Goal: Task Accomplishment & Management: Manage account settings

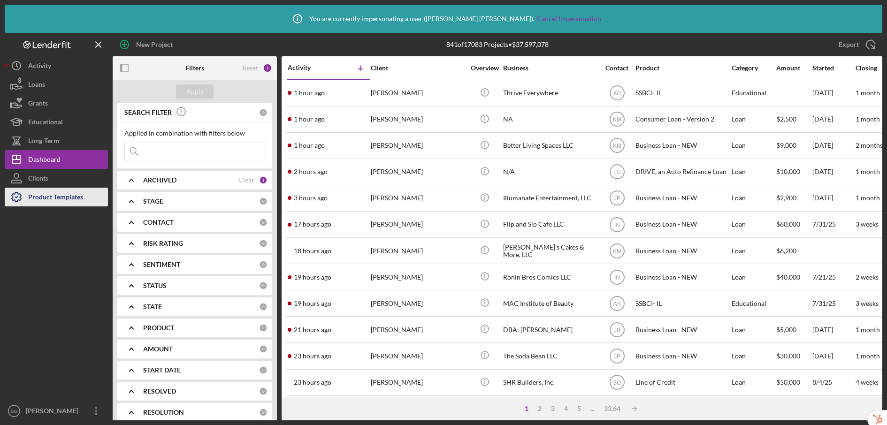
click at [75, 200] on div "Product Templates" at bounding box center [55, 198] width 55 height 21
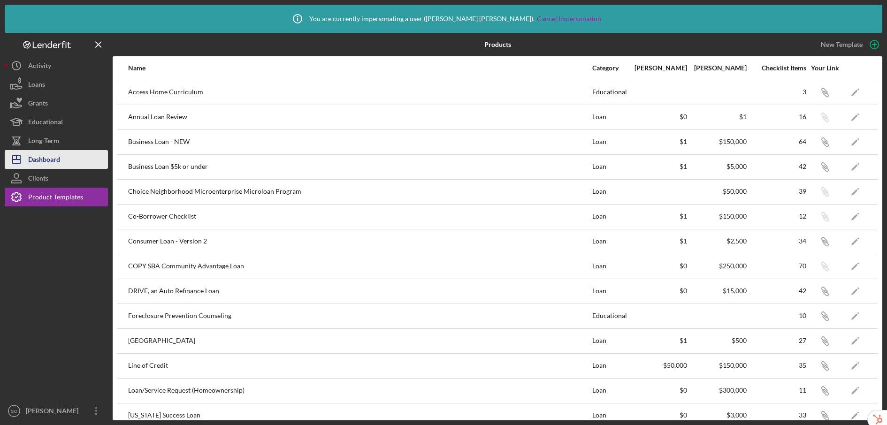
click at [58, 161] on div "Dashboard" at bounding box center [44, 160] width 32 height 21
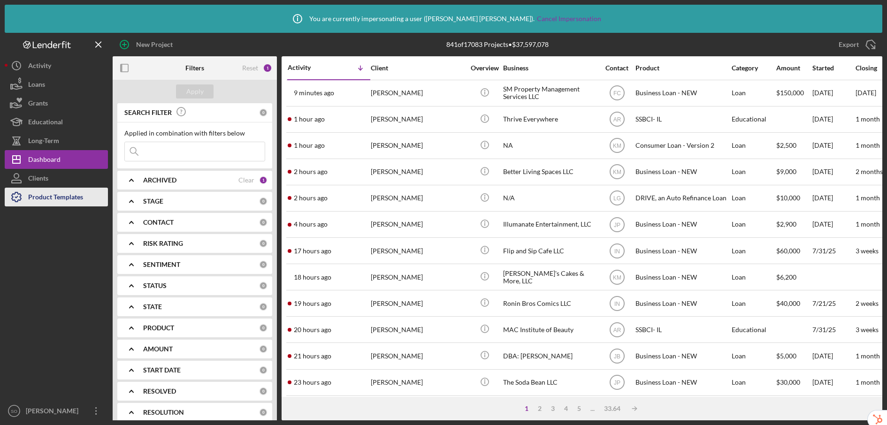
click at [56, 198] on div "Product Templates" at bounding box center [55, 198] width 55 height 21
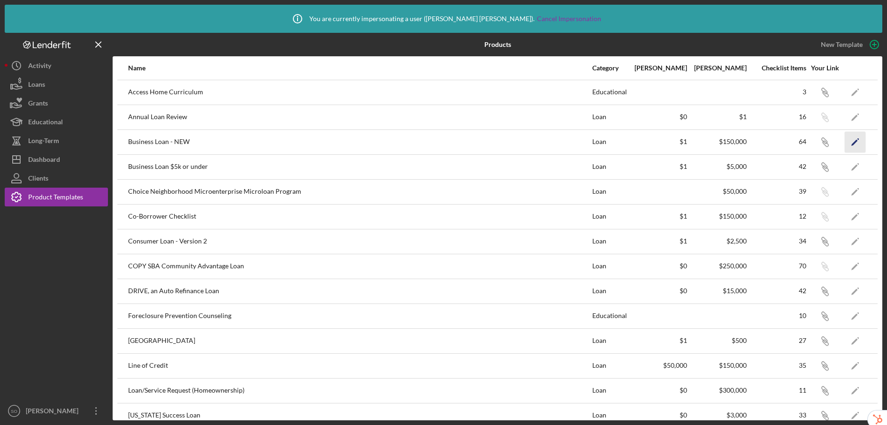
click at [851, 142] on polygon "button" at bounding box center [854, 142] width 7 height 7
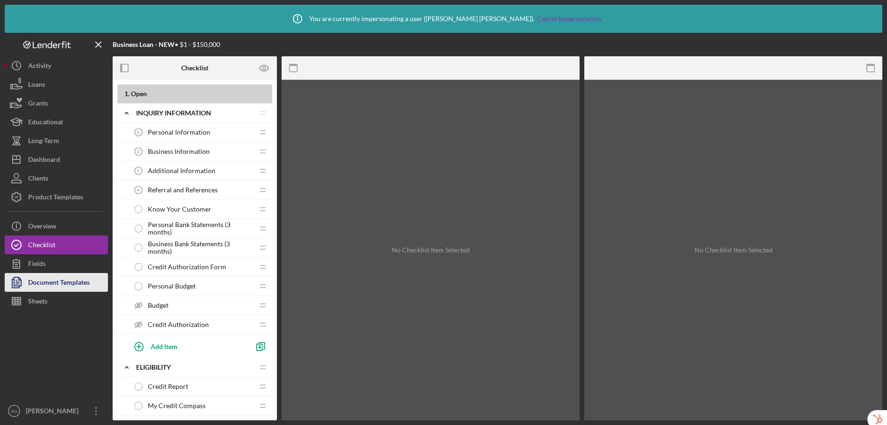
click at [58, 280] on div "Document Templates" at bounding box center [58, 283] width 61 height 21
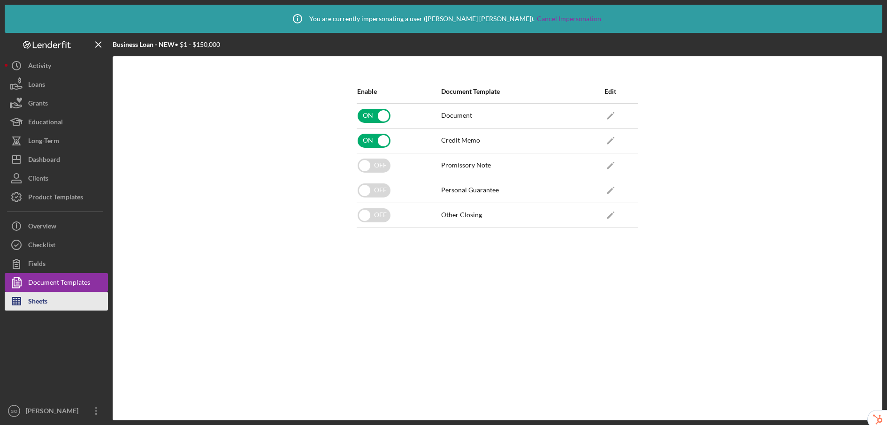
click at [51, 300] on button "Sheets" at bounding box center [56, 301] width 103 height 19
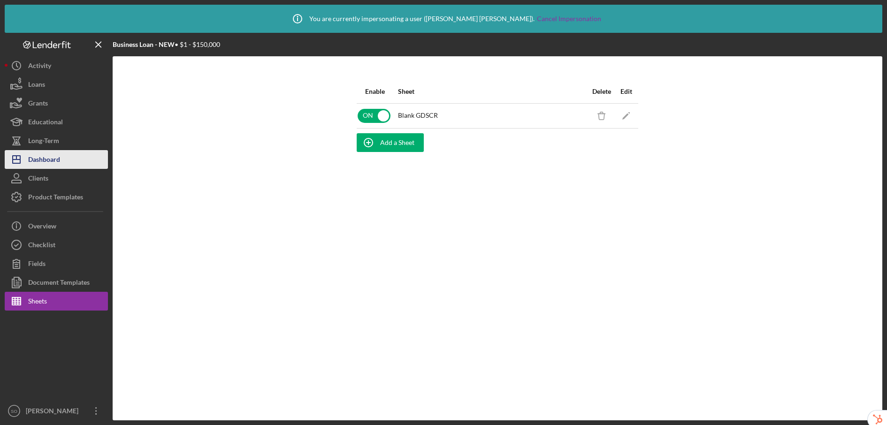
click at [70, 153] on button "Icon/Dashboard Dashboard" at bounding box center [56, 159] width 103 height 19
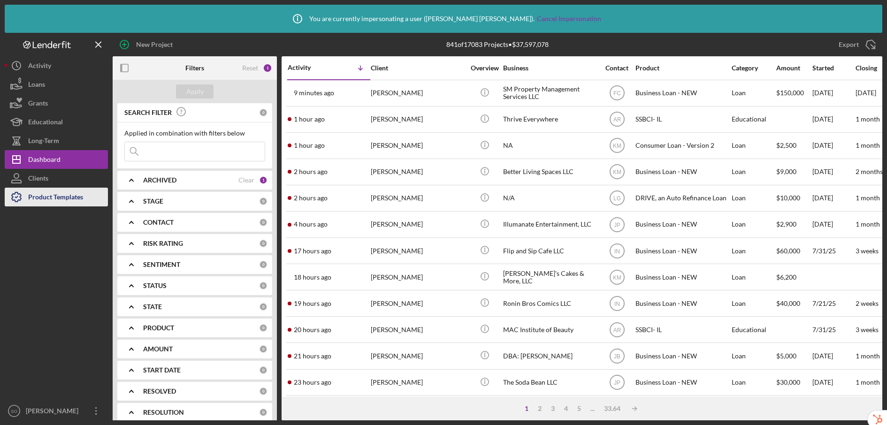
click at [69, 201] on div "Product Templates" at bounding box center [55, 198] width 55 height 21
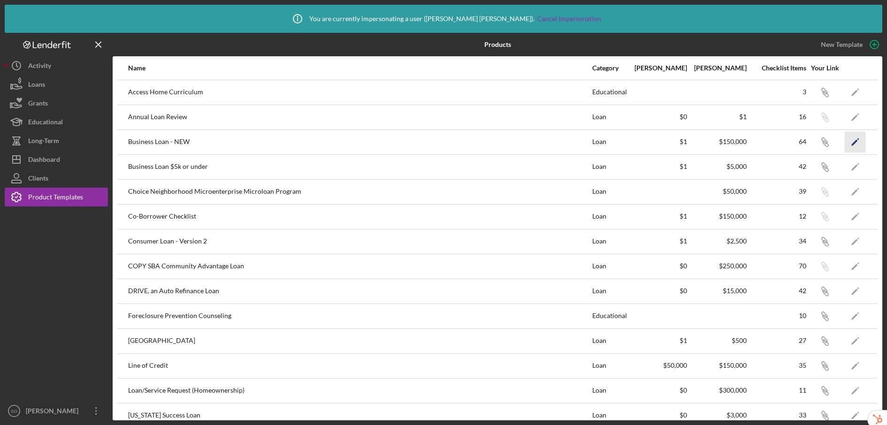
click at [849, 142] on icon "Icon/Edit" at bounding box center [855, 141] width 21 height 21
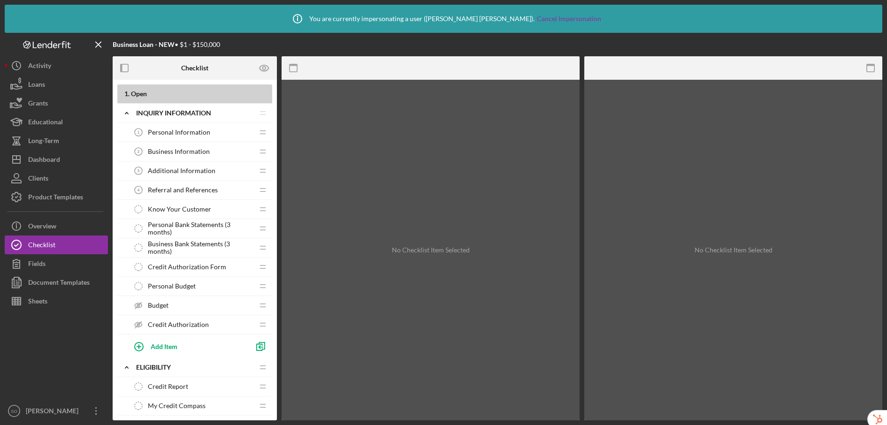
click at [167, 269] on span "Credit Authorization Form" at bounding box center [187, 267] width 78 height 8
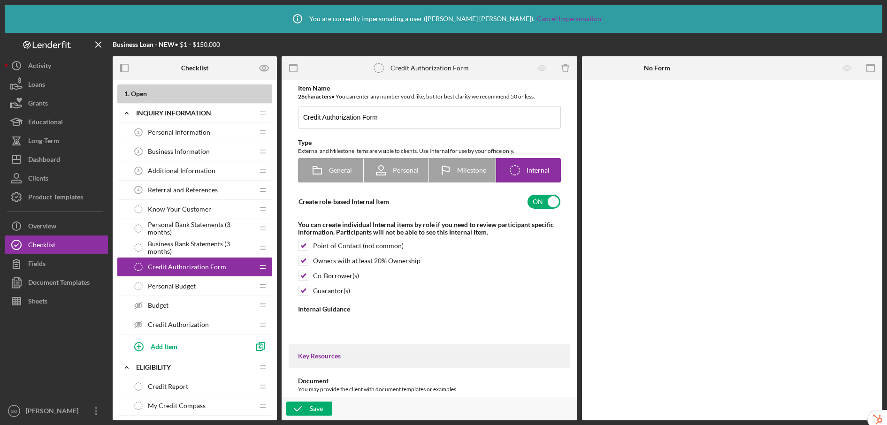
click at [172, 287] on span "Personal Budget" at bounding box center [172, 286] width 48 height 8
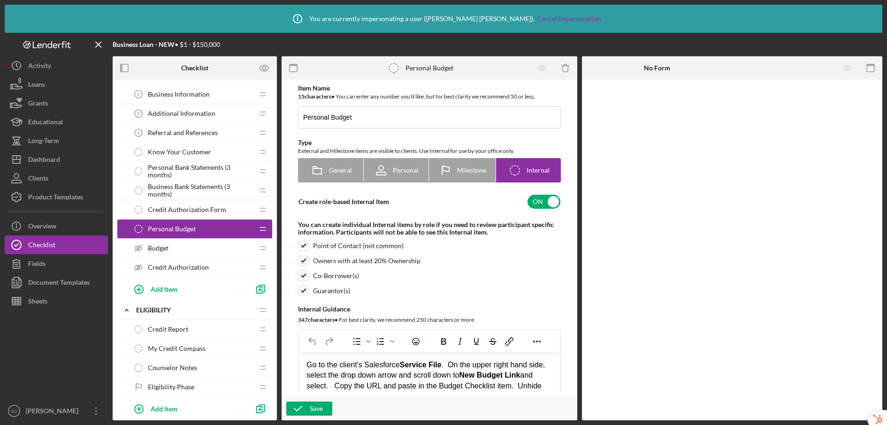
scroll to position [63, 0]
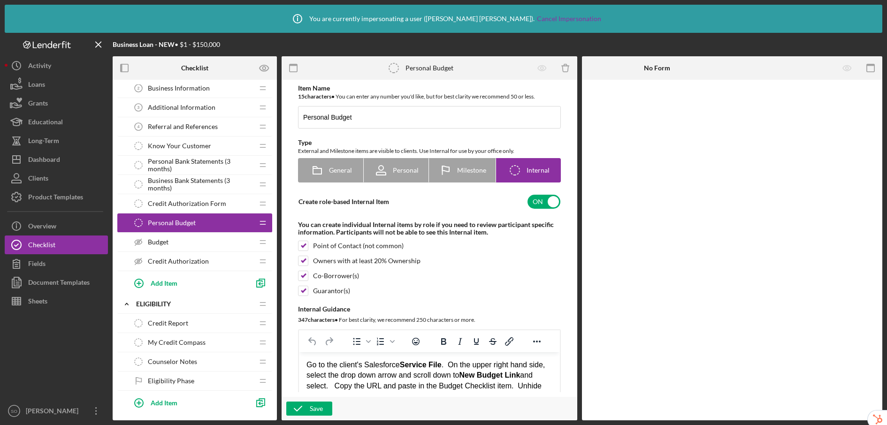
click at [212, 123] on span "Referral and References" at bounding box center [183, 127] width 70 height 8
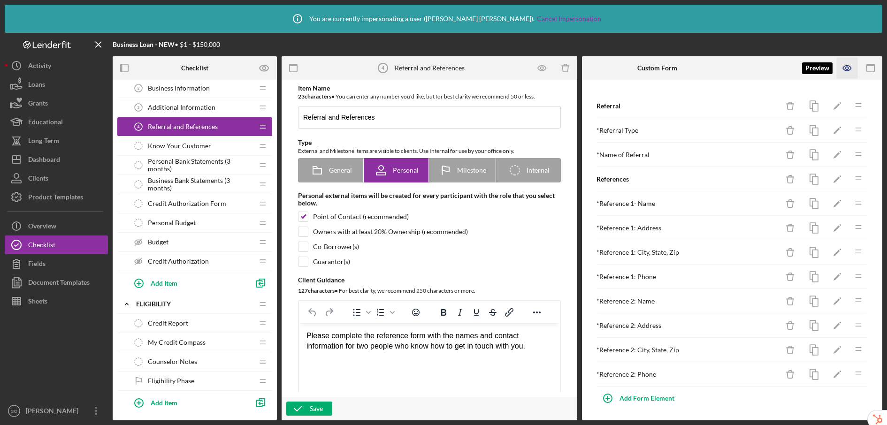
click at [847, 69] on icon "button" at bounding box center [846, 68] width 3 height 3
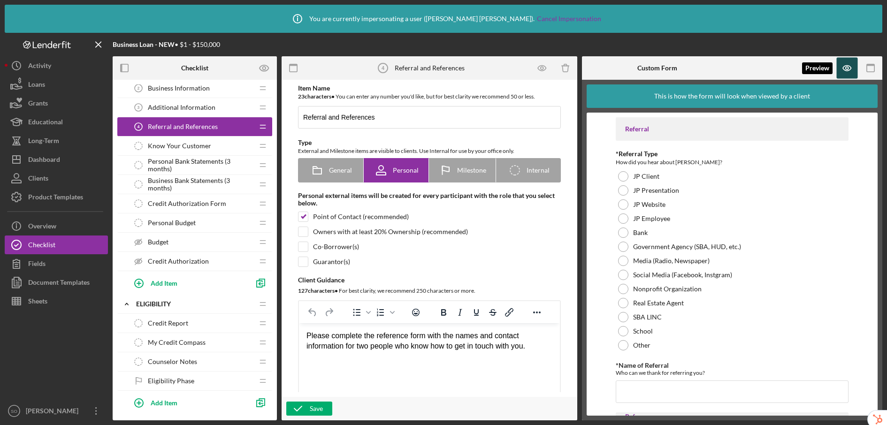
click at [849, 70] on icon "button" at bounding box center [847, 68] width 21 height 21
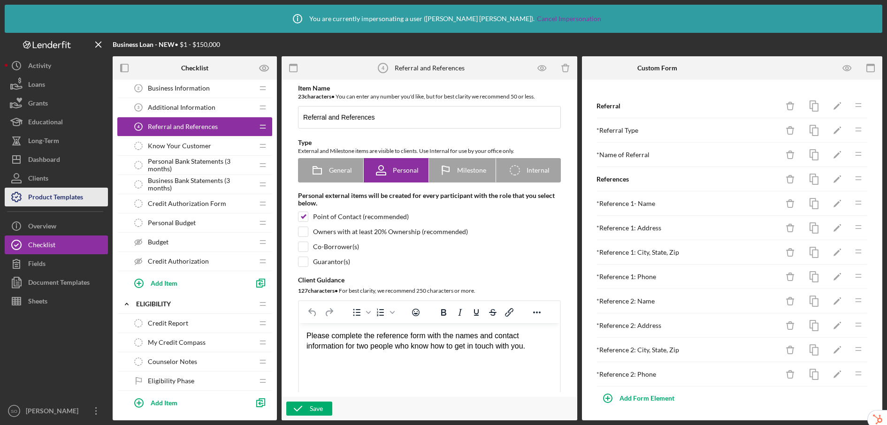
click at [74, 198] on div "Product Templates" at bounding box center [55, 198] width 55 height 21
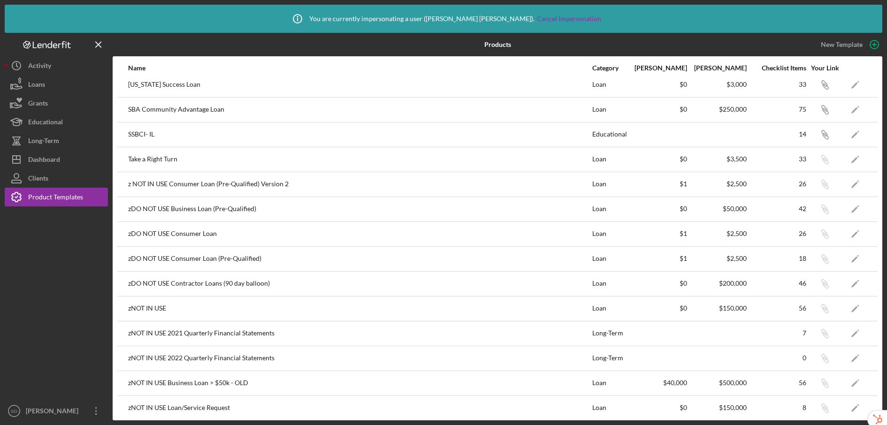
scroll to position [336, 0]
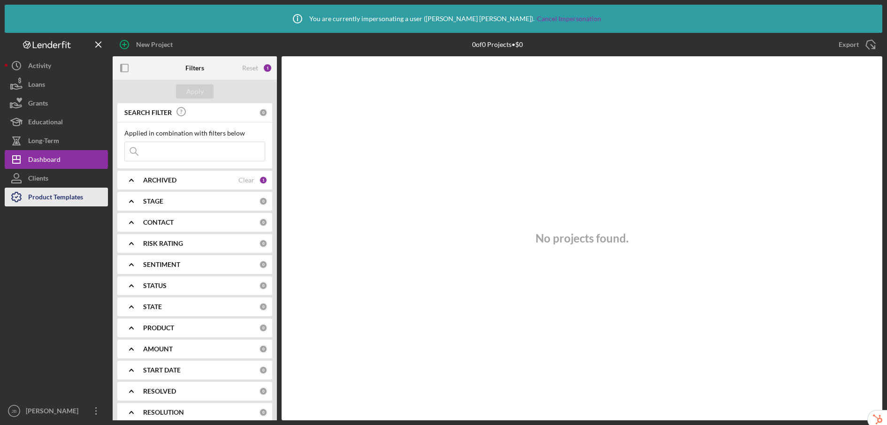
click at [69, 197] on div "Product Templates" at bounding box center [55, 198] width 55 height 21
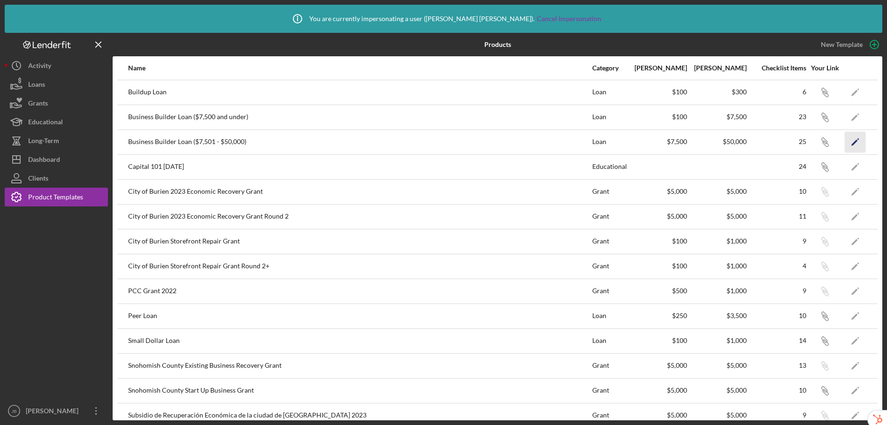
click at [851, 143] on polygon "button" at bounding box center [854, 142] width 7 height 7
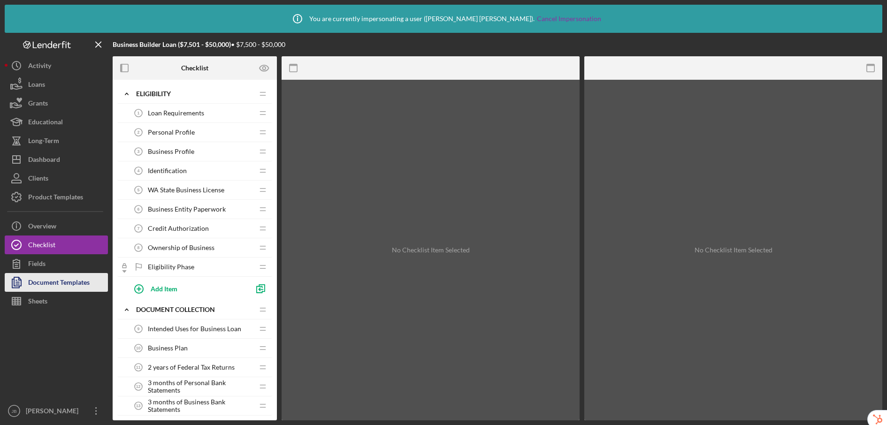
click at [49, 281] on div "Document Templates" at bounding box center [58, 283] width 61 height 21
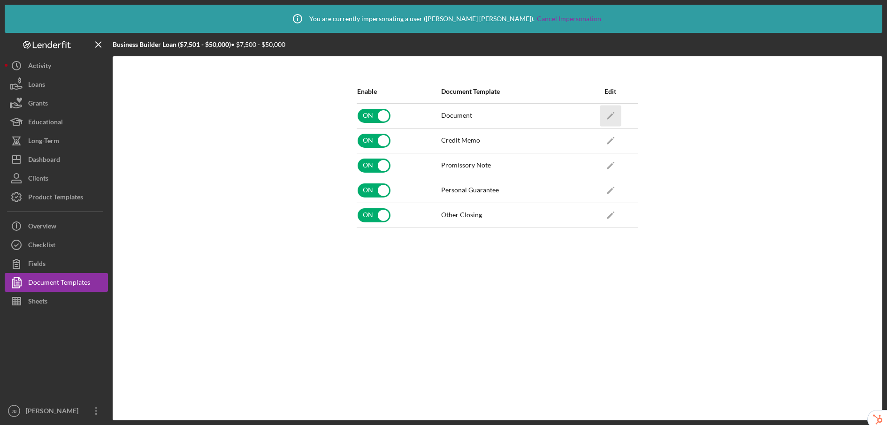
click at [616, 112] on icon "Icon/Edit" at bounding box center [610, 115] width 21 height 21
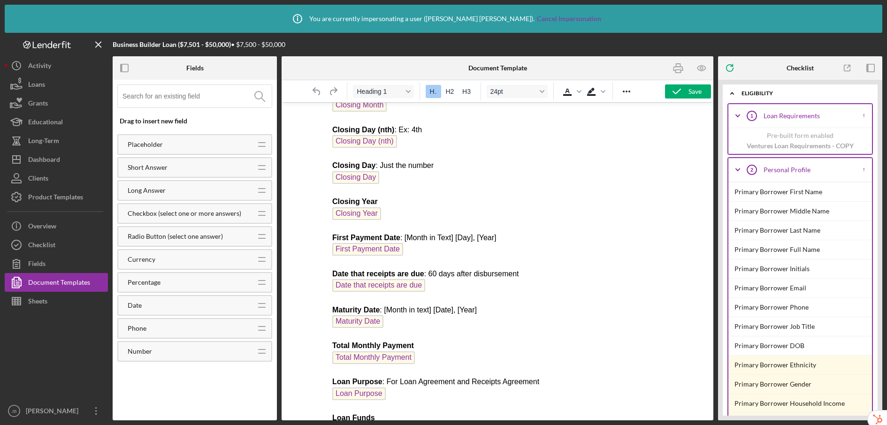
scroll to position [4364, 0]
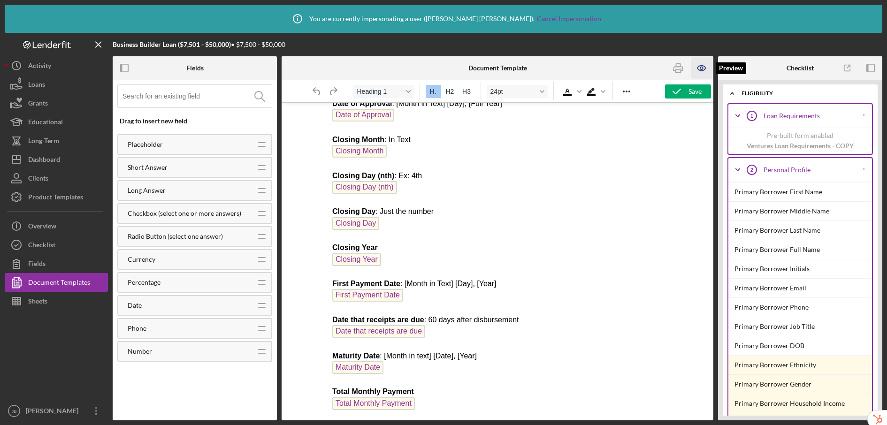
click at [699, 69] on icon "button" at bounding box center [701, 68] width 21 height 21
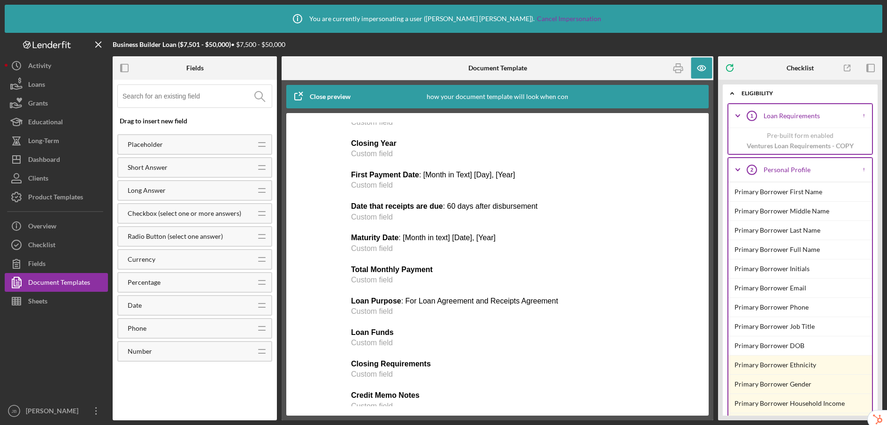
scroll to position [3895, 0]
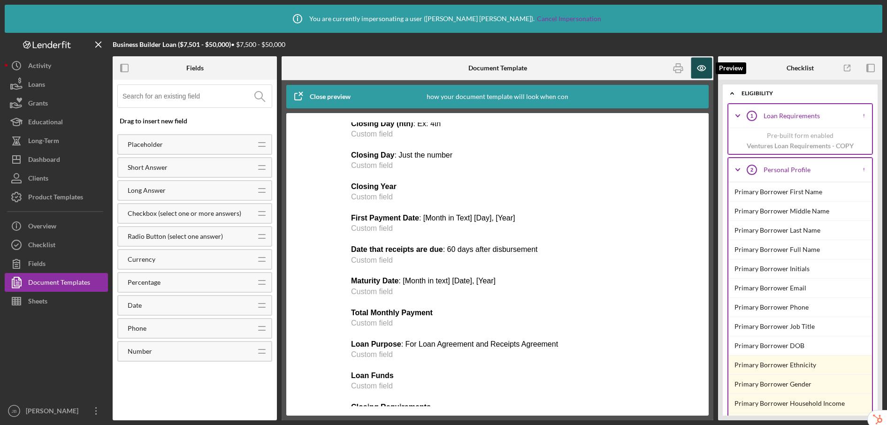
click at [703, 71] on icon "button" at bounding box center [701, 68] width 21 height 21
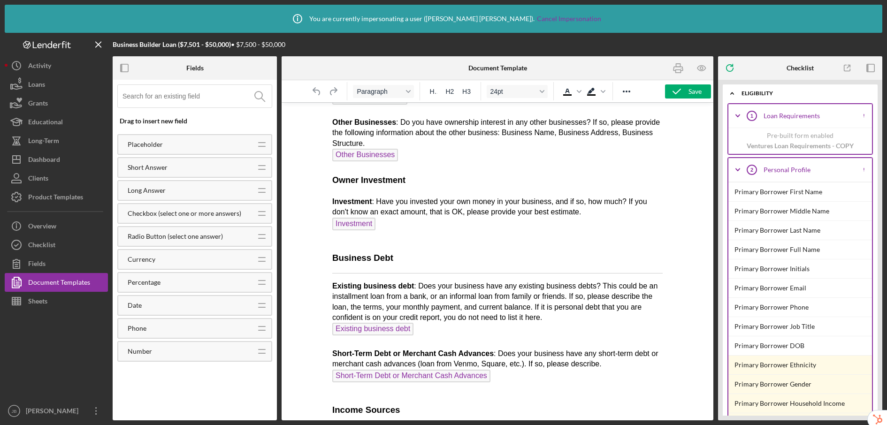
scroll to position [5407, 0]
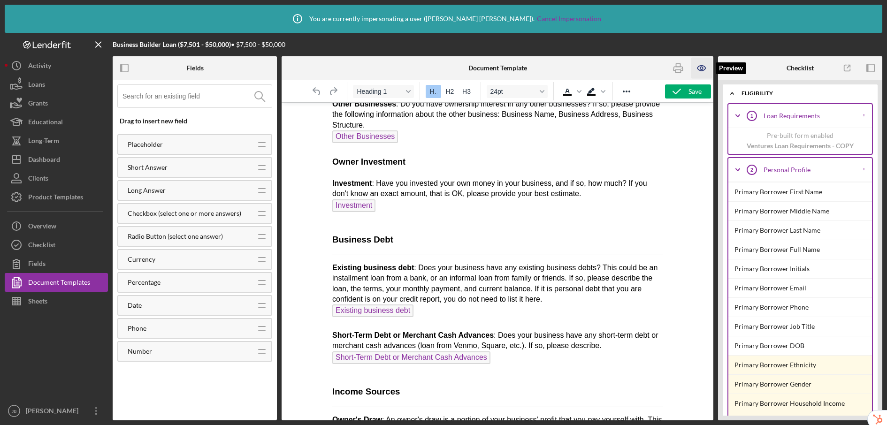
click at [703, 71] on icon "button" at bounding box center [701, 68] width 21 height 21
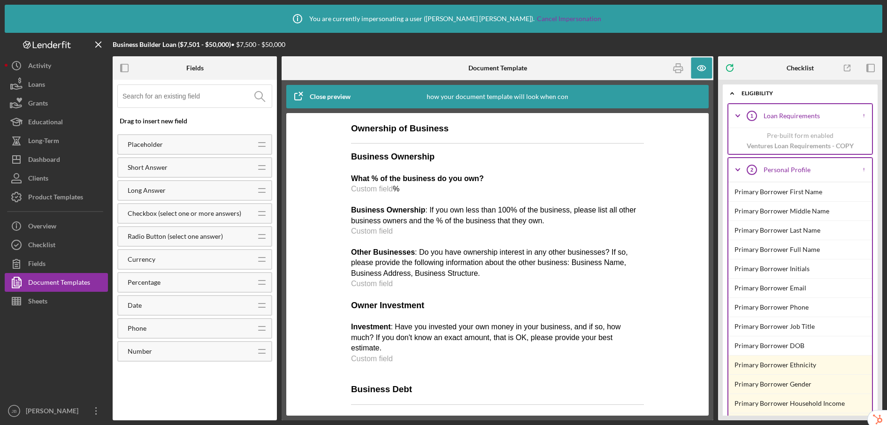
scroll to position [4704, 0]
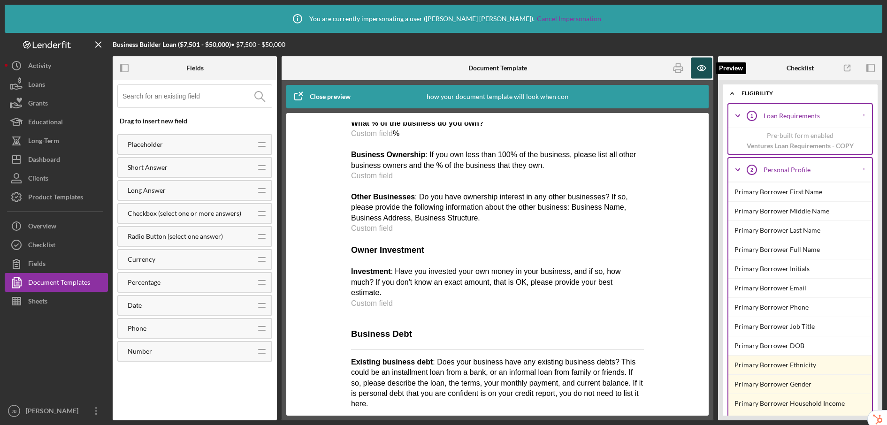
click at [701, 71] on icon "button" at bounding box center [701, 68] width 8 height 5
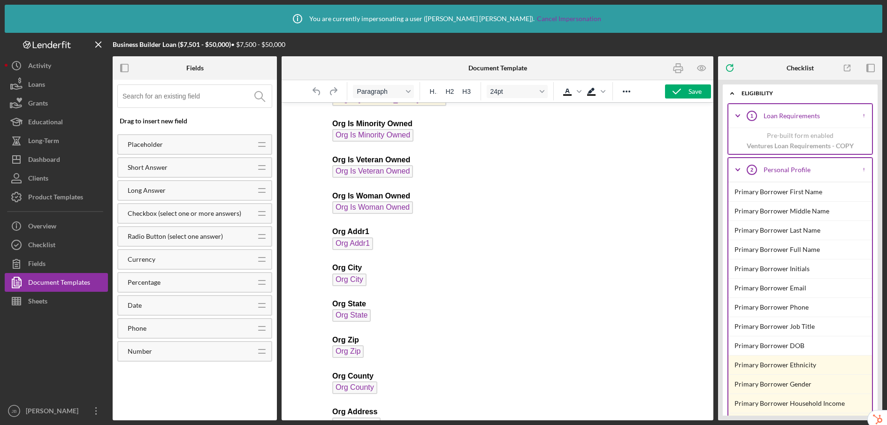
scroll to position [790, 0]
